Goal: Task Accomplishment & Management: Complete application form

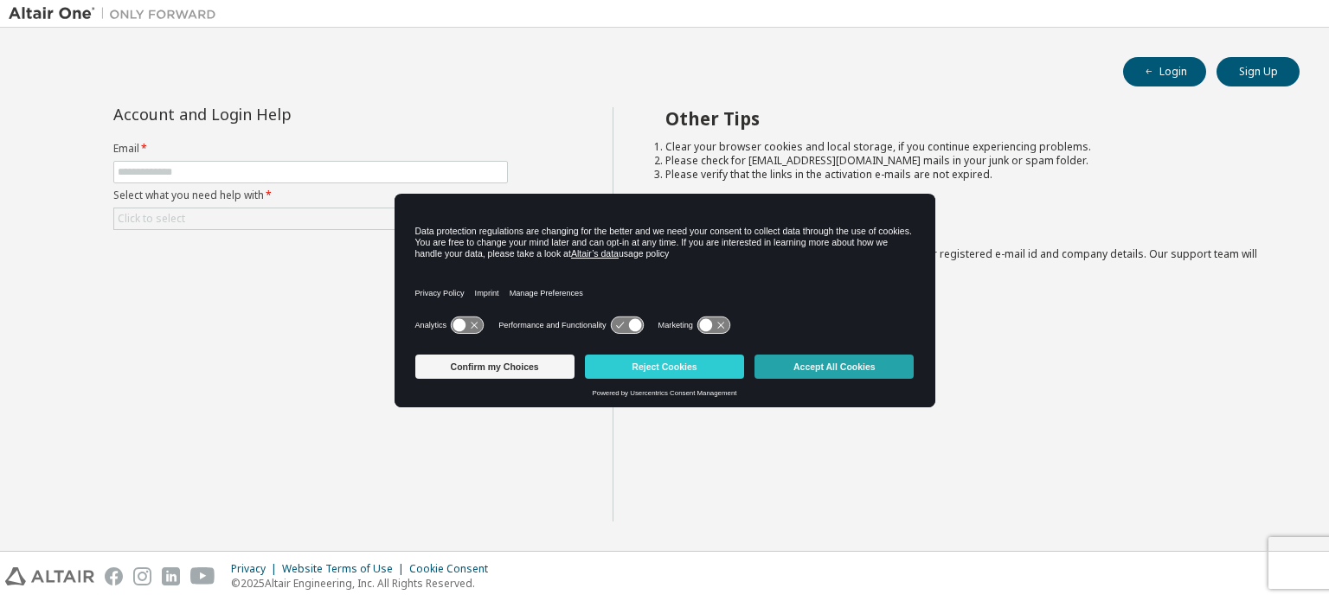
click at [845, 369] on button "Accept All Cookies" at bounding box center [834, 367] width 159 height 24
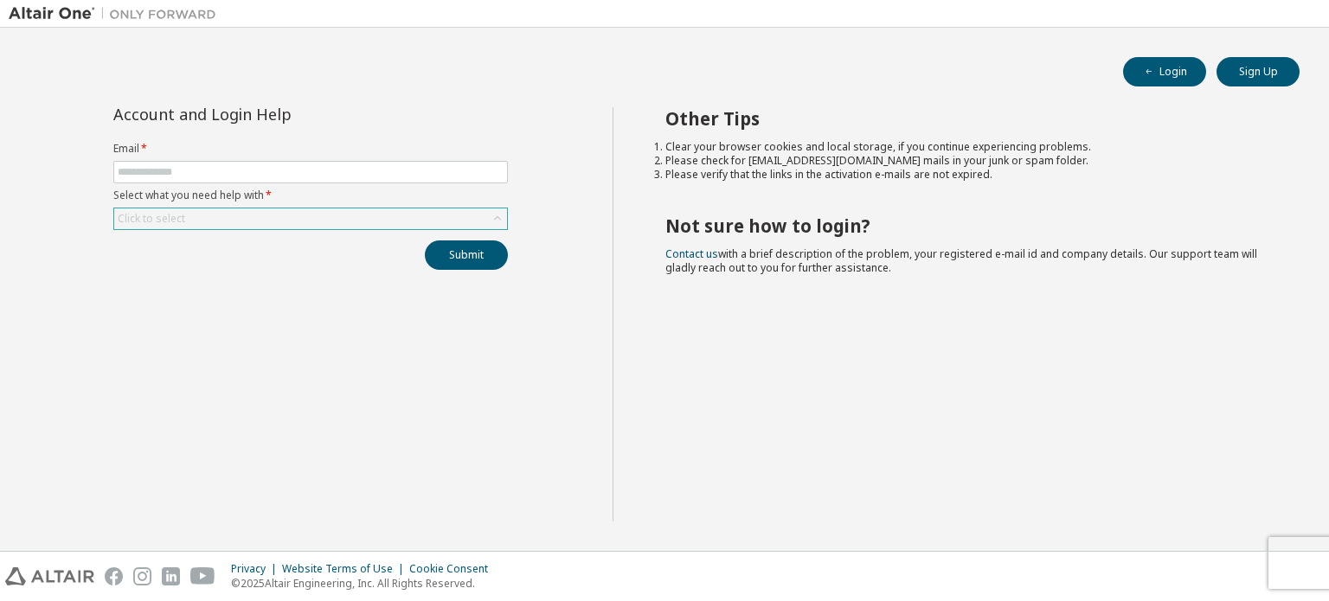
click at [362, 214] on div "Click to select" at bounding box center [310, 219] width 393 height 21
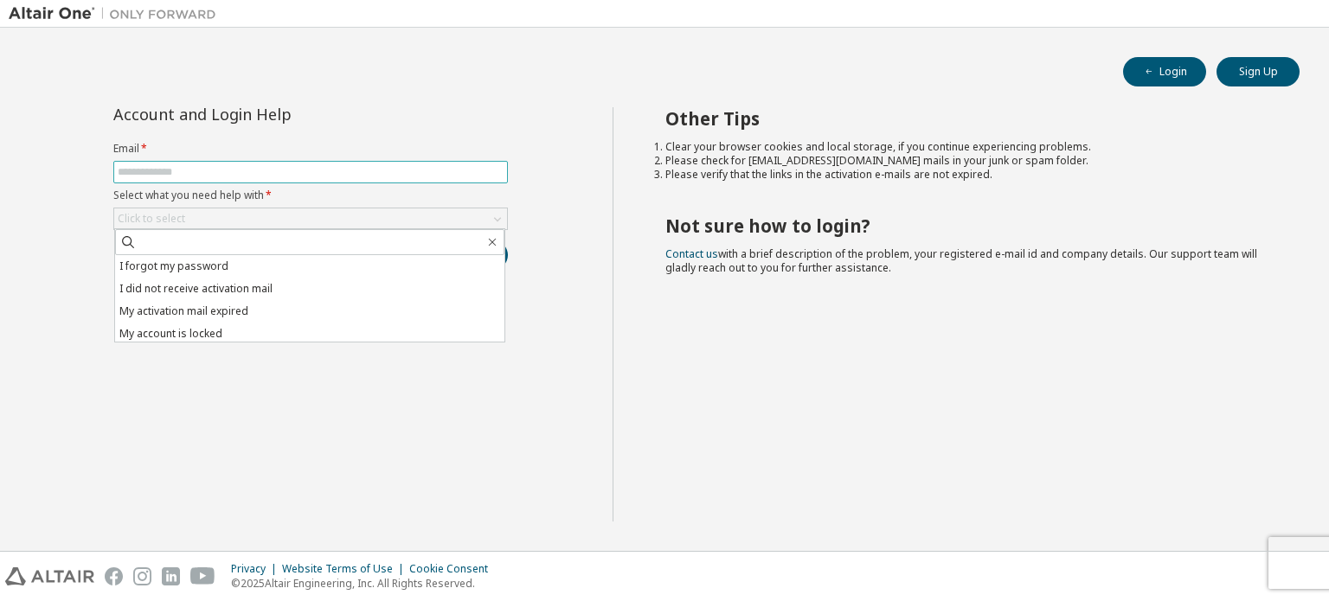
click at [293, 174] on input "text" at bounding box center [311, 172] width 386 height 14
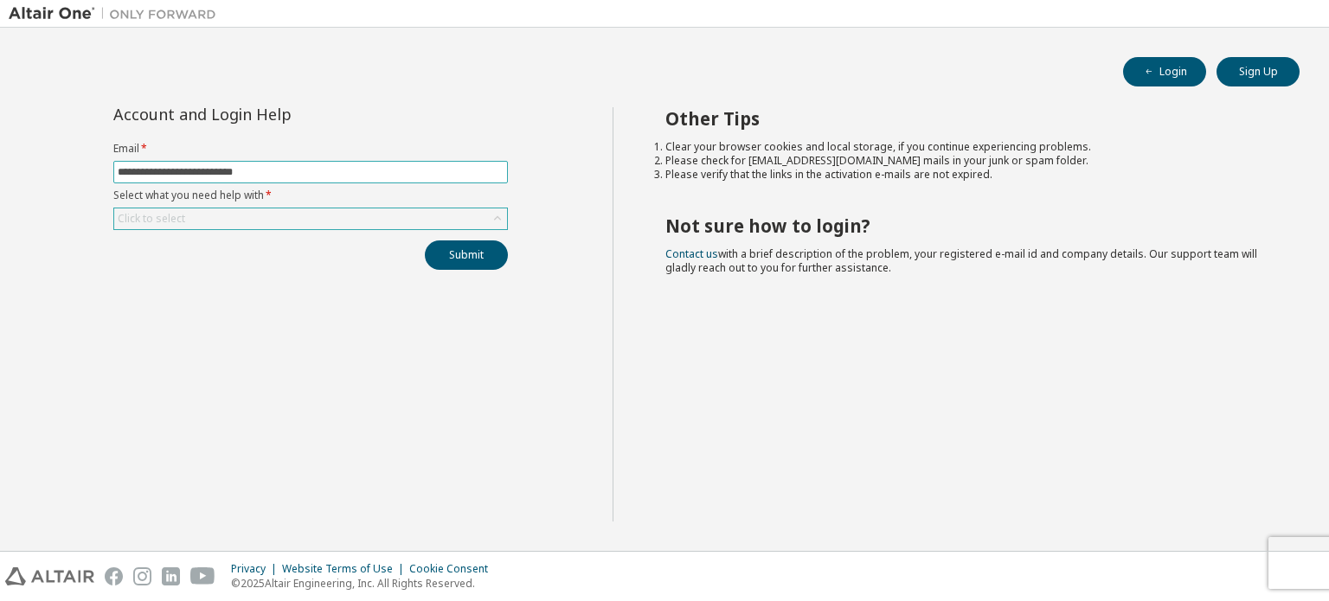
type input "**********"
click at [339, 209] on div "Click to select" at bounding box center [310, 219] width 393 height 21
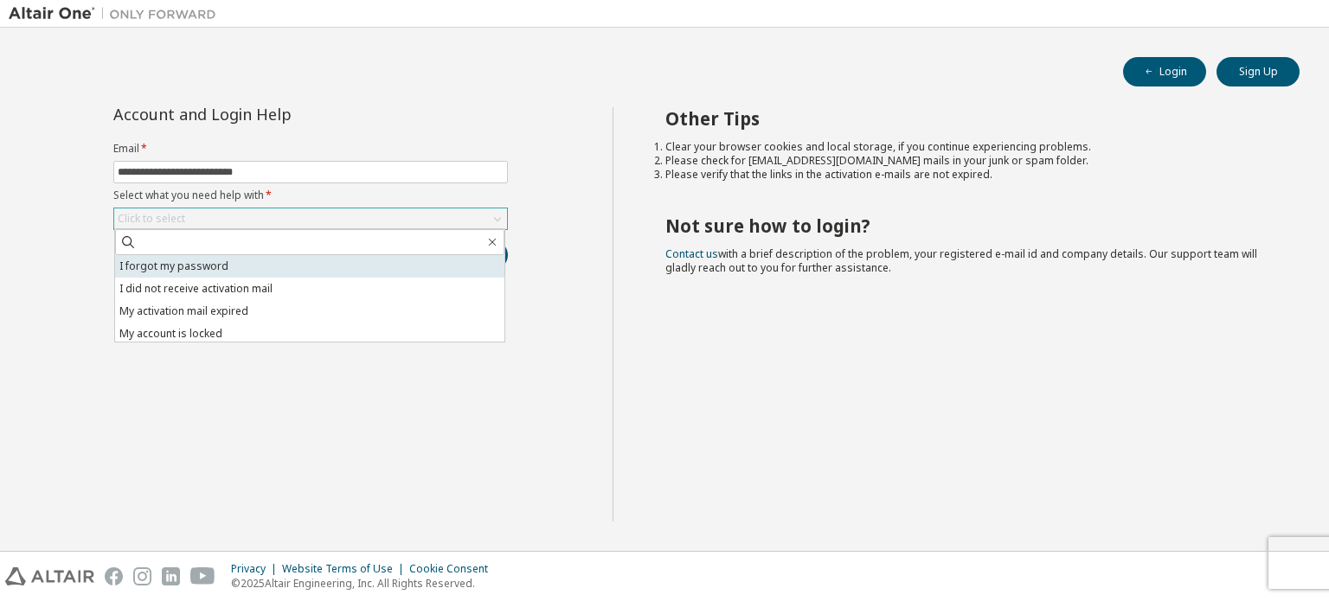
click at [253, 267] on li "I forgot my password" at bounding box center [309, 266] width 389 height 23
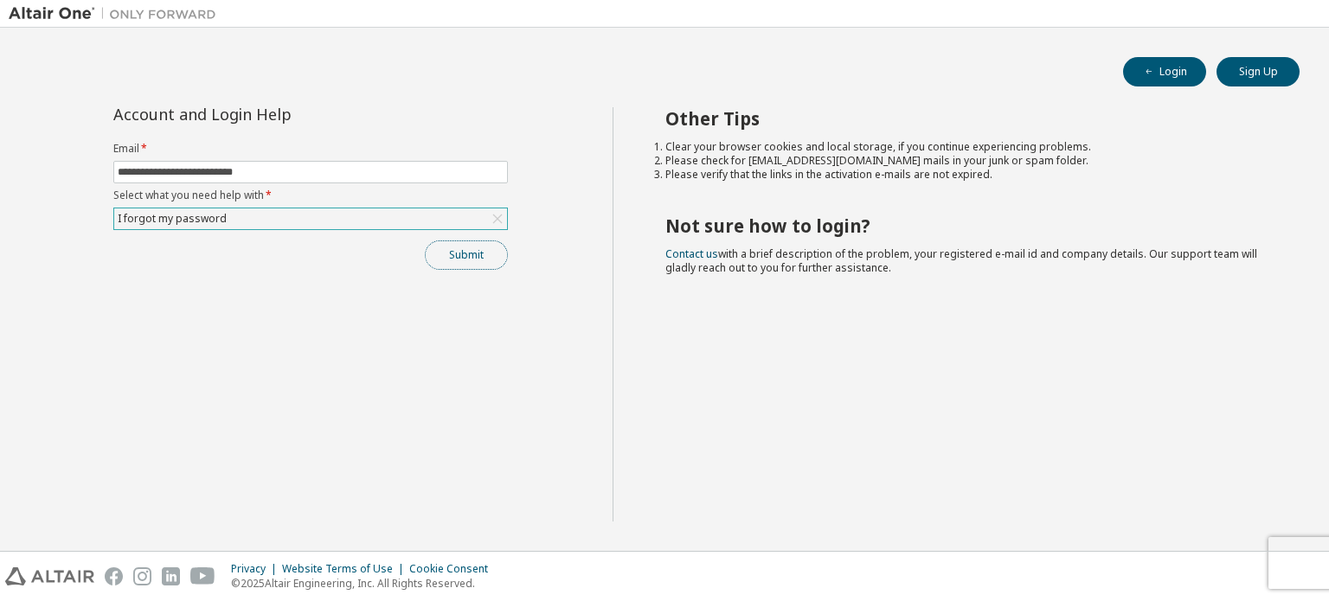
click at [462, 252] on button "Submit" at bounding box center [466, 255] width 83 height 29
click at [457, 256] on button "Submit" at bounding box center [466, 255] width 83 height 29
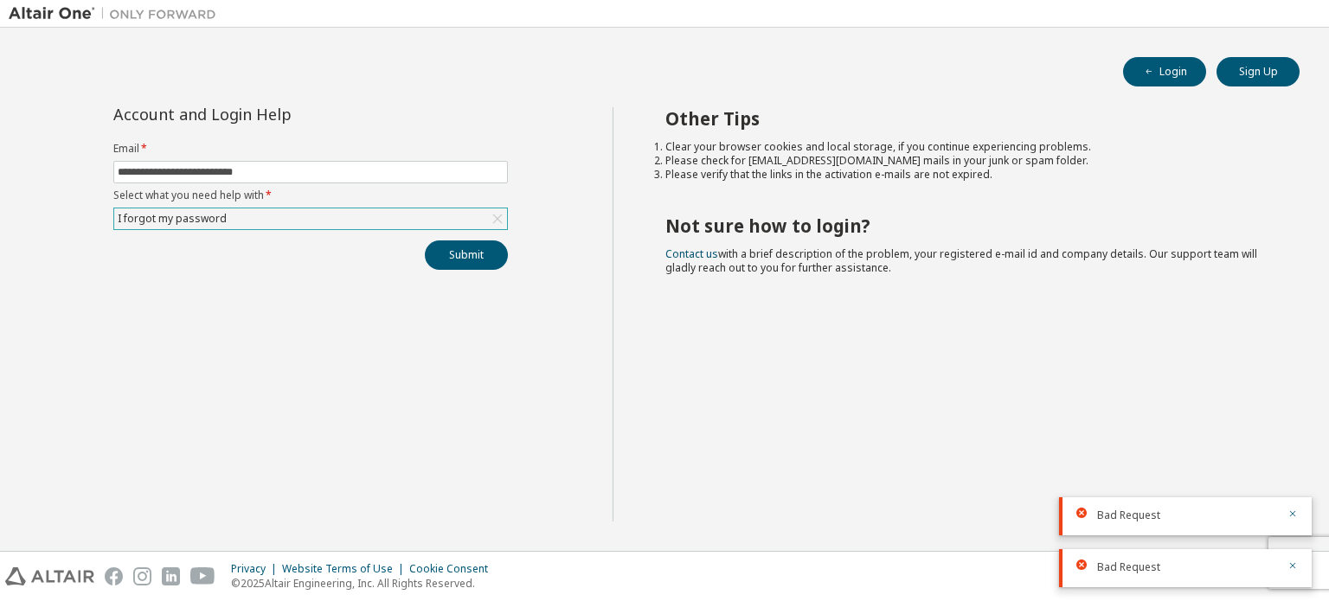
click at [1108, 517] on span "Bad Request" at bounding box center [1128, 516] width 63 height 14
click at [457, 254] on button "Submit" at bounding box center [466, 255] width 83 height 29
click at [1293, 71] on button "Sign Up" at bounding box center [1258, 71] width 83 height 29
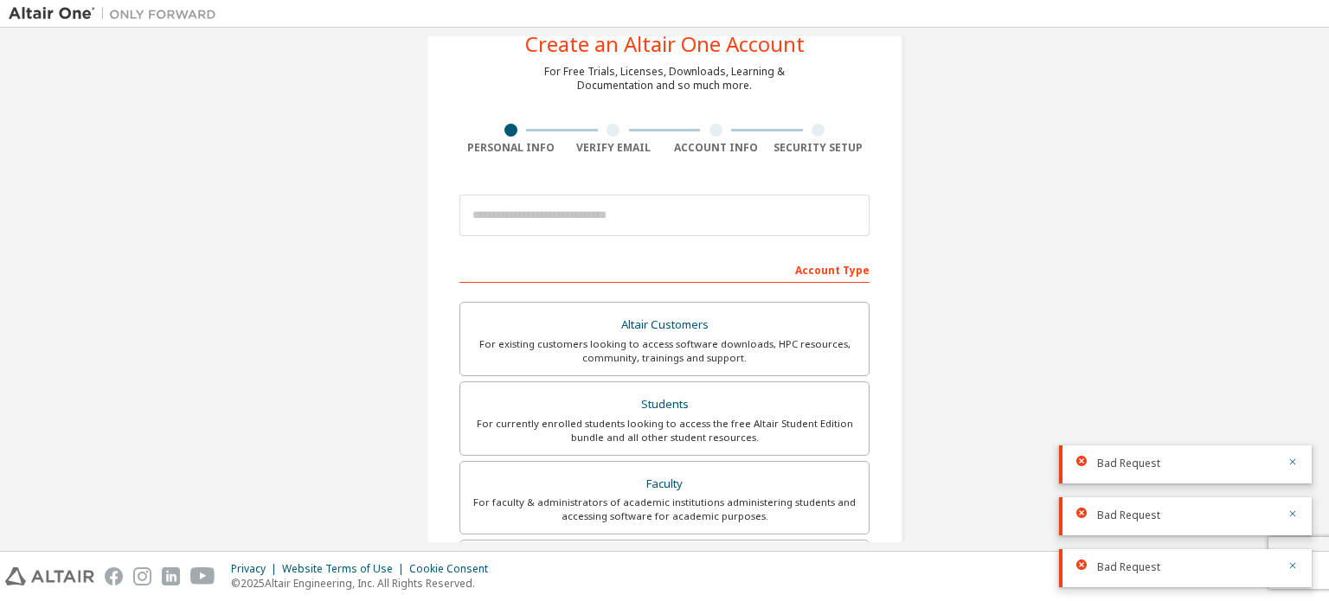
scroll to position [87, 0]
